Goal: Transaction & Acquisition: Book appointment/travel/reservation

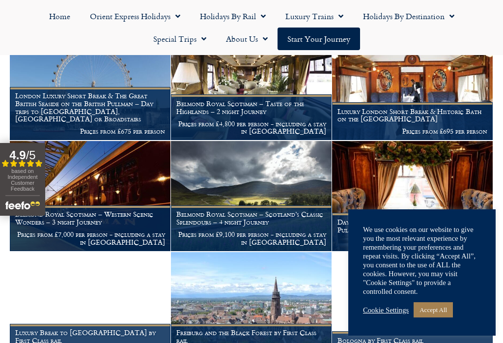
scroll to position [556, 0]
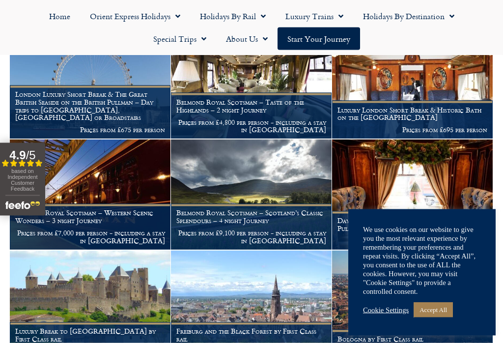
click at [12, 159] on strong "4.9" at bounding box center [17, 154] width 16 height 13
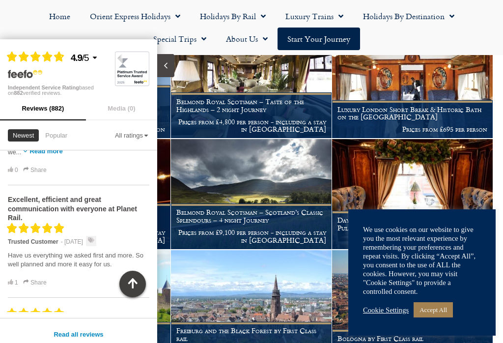
scroll to position [237, 0]
click at [142, 290] on button "button" at bounding box center [132, 284] width 27 height 27
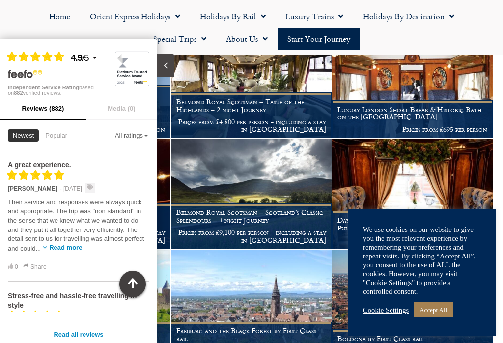
scroll to position [0, 0]
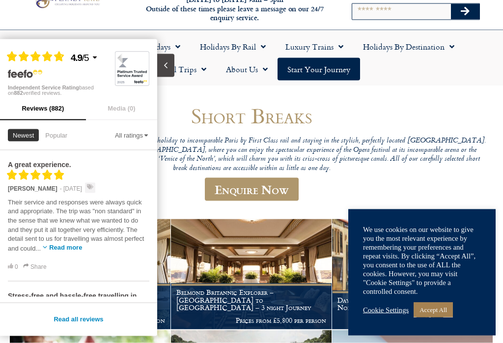
click at [172, 69] on button "Close slideout" at bounding box center [165, 65] width 17 height 23
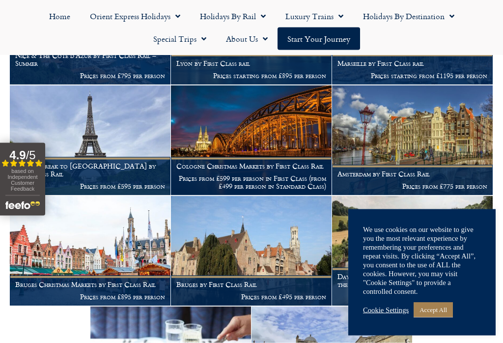
scroll to position [1162, 0]
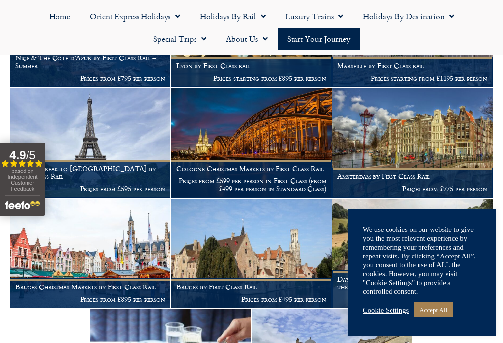
click at [285, 145] on img at bounding box center [251, 143] width 161 height 110
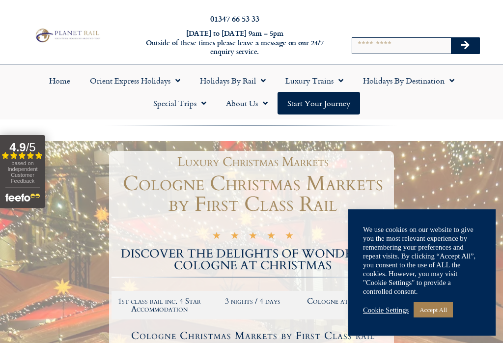
click at [453, 307] on link "Accept All" at bounding box center [433, 309] width 39 height 15
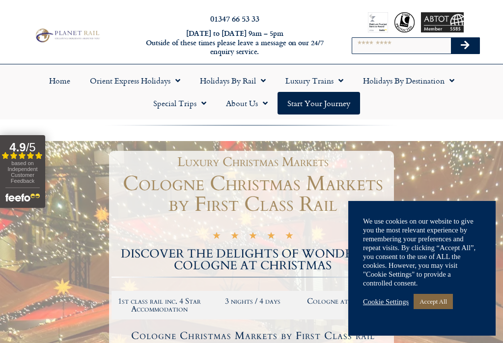
click at [448, 309] on link "Accept All" at bounding box center [433, 301] width 39 height 15
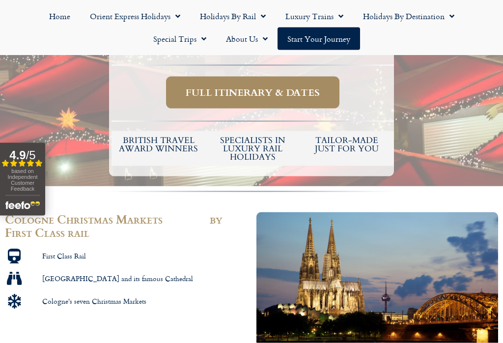
scroll to position [367, 0]
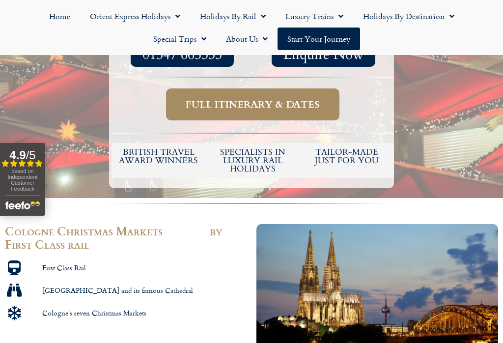
click at [245, 100] on span "Full itinerary & dates" at bounding box center [253, 104] width 134 height 12
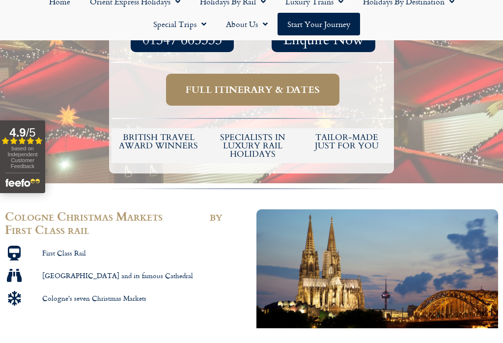
scroll to position [383, 0]
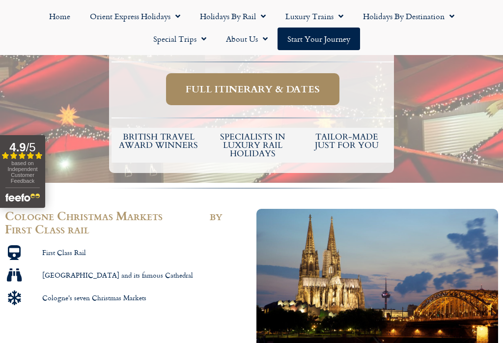
click at [275, 87] on span "Full itinerary & dates" at bounding box center [253, 89] width 134 height 12
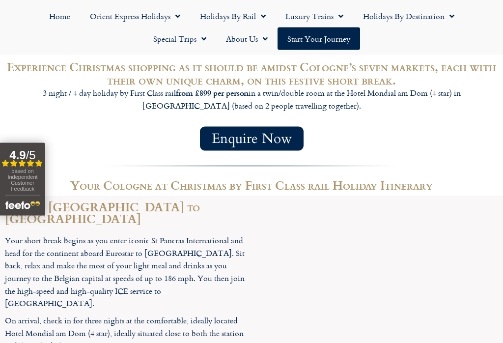
scroll to position [726, 0]
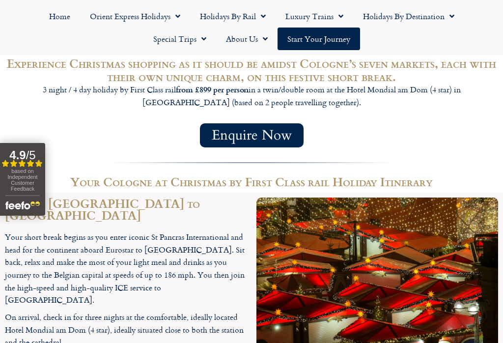
click at [206, 203] on h2 "Day 1 – London to Cologne" at bounding box center [126, 210] width 242 height 24
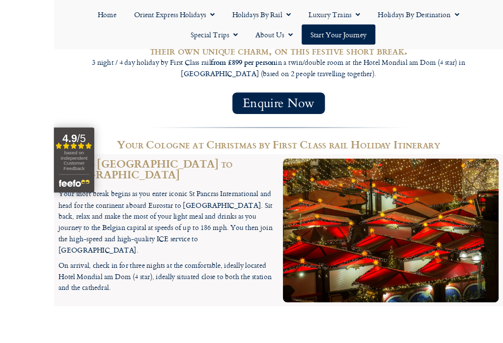
scroll to position [794, 0]
